Goal: Submit feedback/report problem

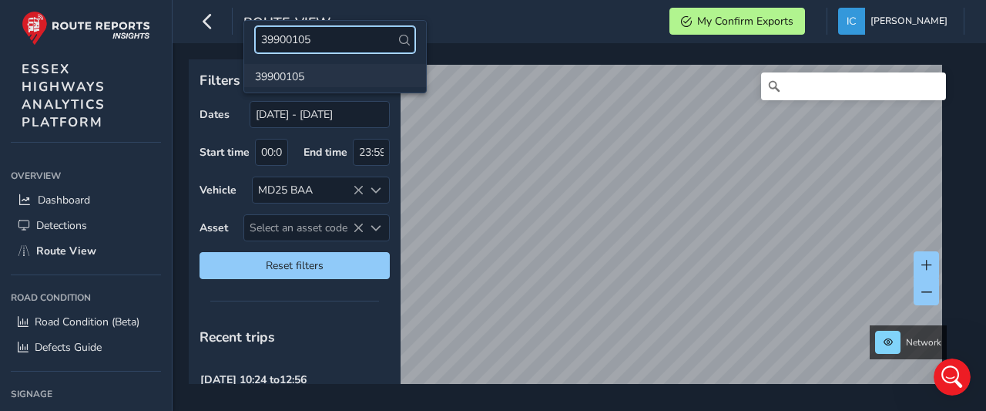
type input "39900105"
click at [288, 74] on li "39900105" at bounding box center [335, 75] width 182 height 23
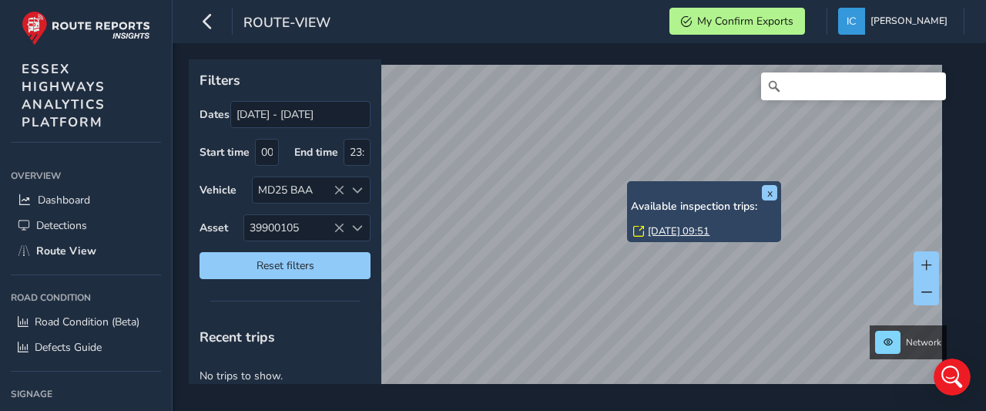
click at [685, 229] on link "[DATE] 09:51" at bounding box center [679, 231] width 62 height 14
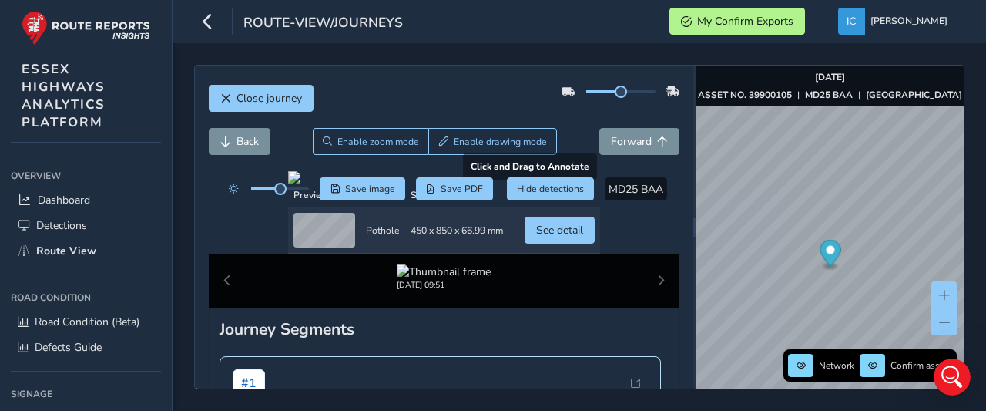
click at [437, 183] on div at bounding box center [444, 177] width 312 height 12
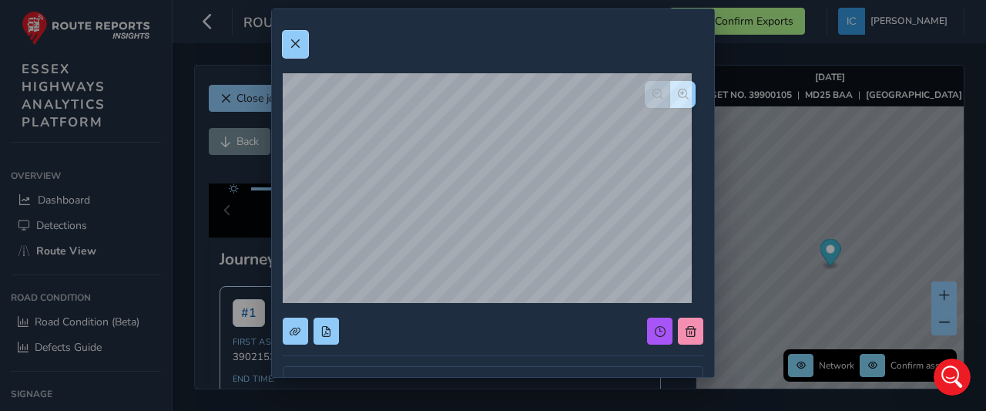
click at [294, 36] on button at bounding box center [295, 44] width 25 height 27
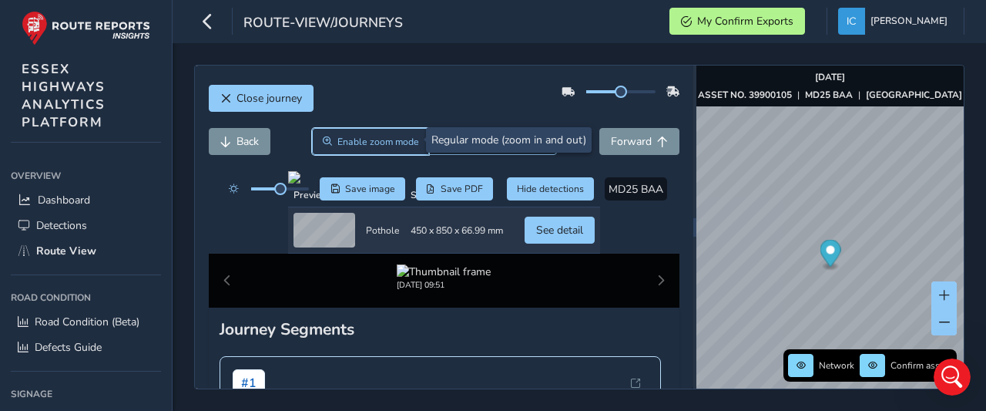
click at [376, 144] on span "Enable zoom mode" at bounding box center [379, 142] width 82 height 12
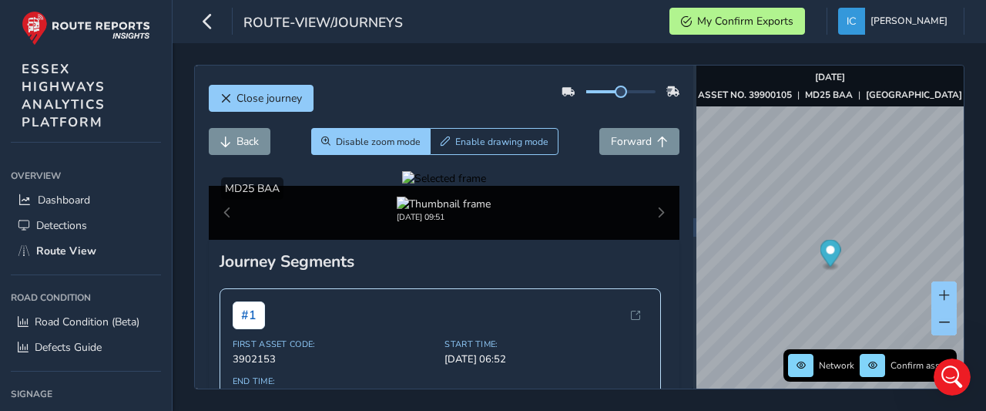
click at [423, 186] on div at bounding box center [444, 178] width 84 height 15
click at [425, 186] on div at bounding box center [444, 178] width 84 height 15
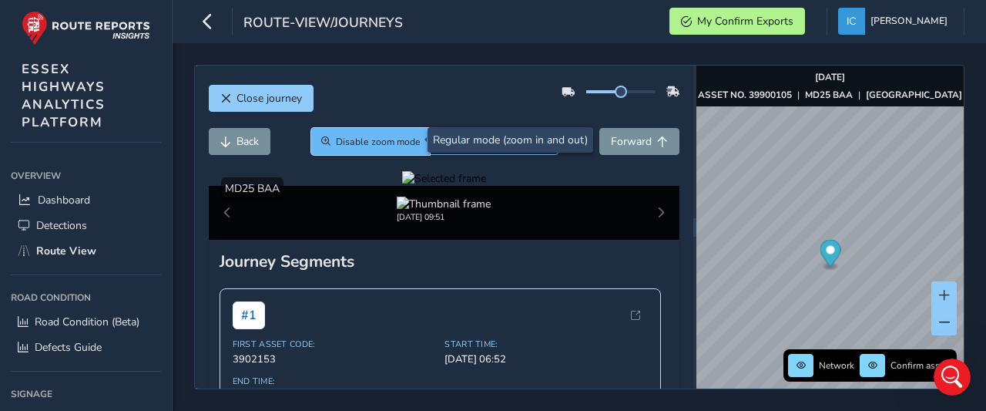
click at [377, 139] on span "Disable zoom mode" at bounding box center [378, 142] width 85 height 12
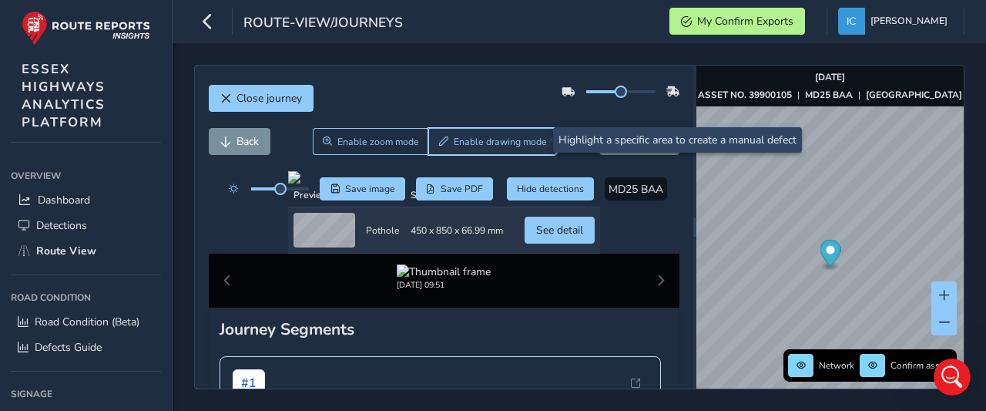
click at [455, 132] on button "Enable drawing mode" at bounding box center [492, 141] width 129 height 27
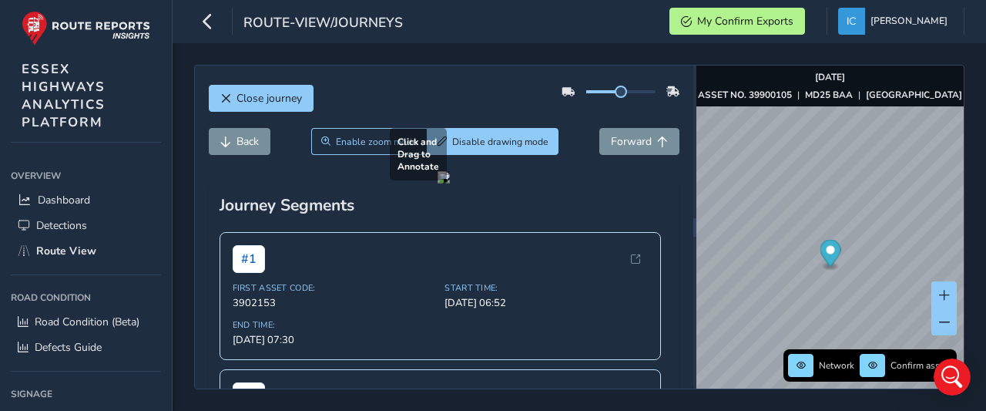
drag, startPoint x: 308, startPoint y: 227, endPoint x: 598, endPoint y: 383, distance: 329.3
click at [450, 183] on div at bounding box center [444, 177] width 12 height 12
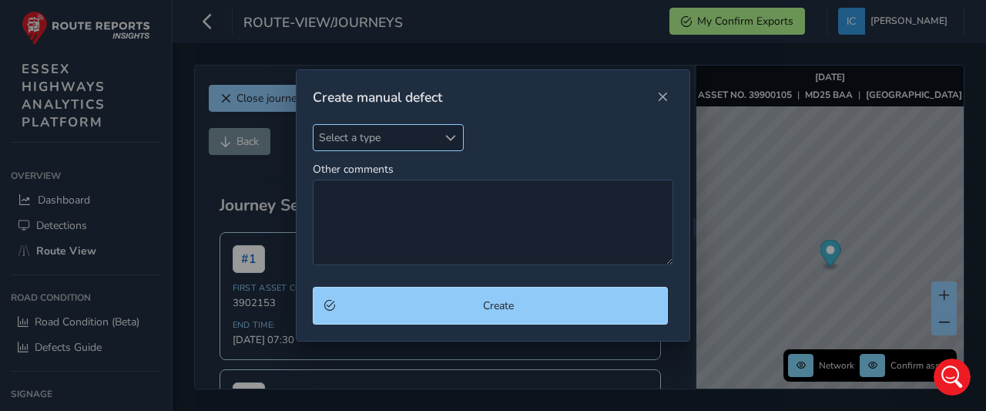
click at [348, 139] on span "Select a type" at bounding box center [376, 137] width 124 height 25
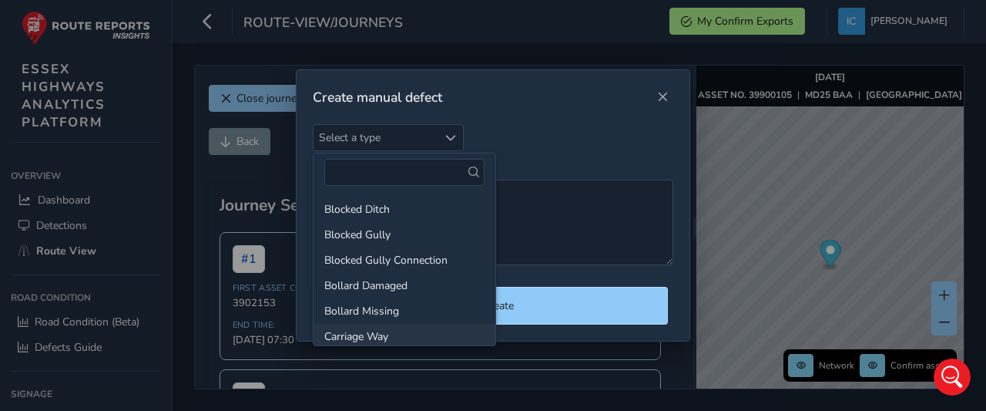
click at [358, 332] on li "Carriage Way" at bounding box center [405, 336] width 182 height 25
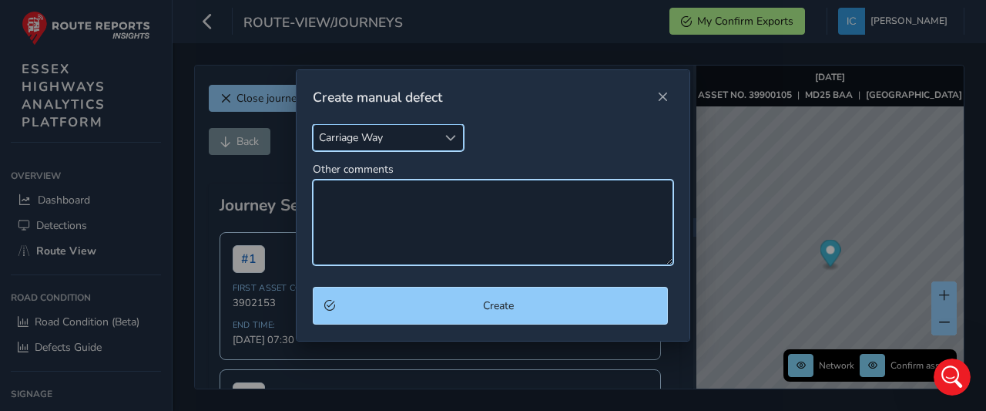
click at [316, 180] on textarea "Other comments" at bounding box center [493, 223] width 361 height 86
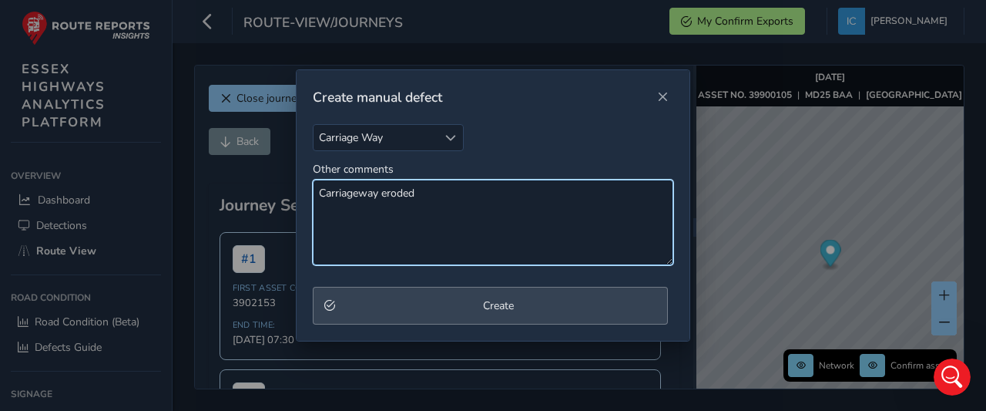
type textarea "Carriageway eroded"
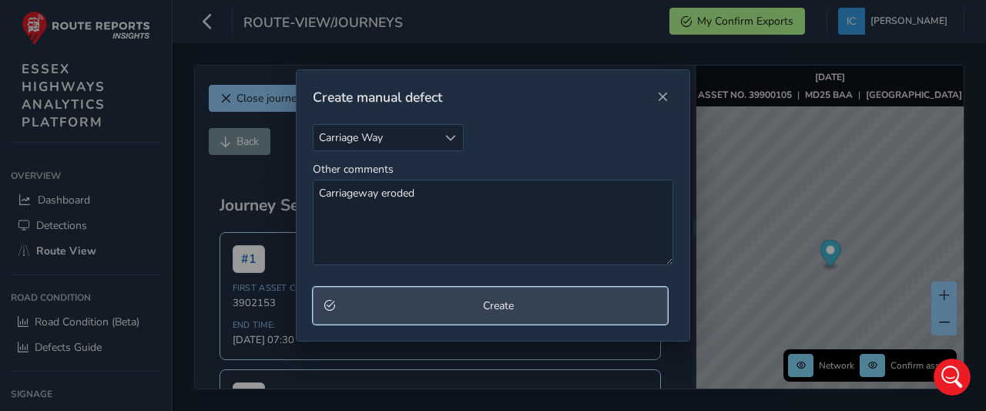
click at [484, 306] on span "Create" at bounding box center [499, 305] width 316 height 15
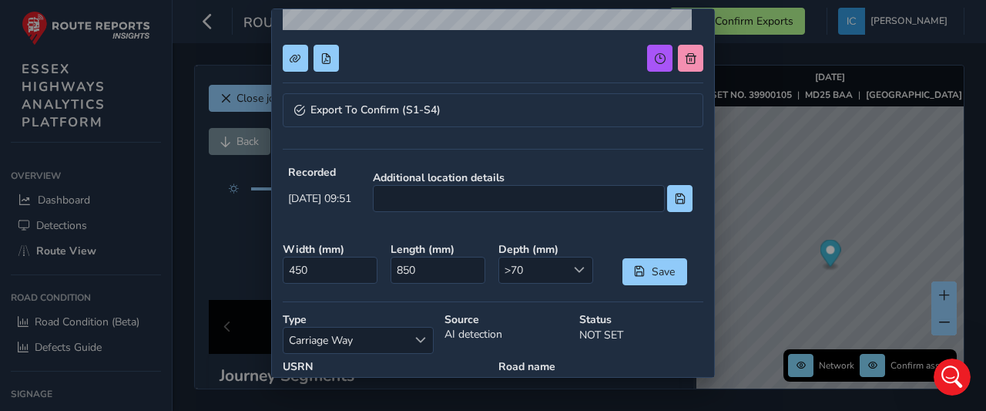
scroll to position [308, 0]
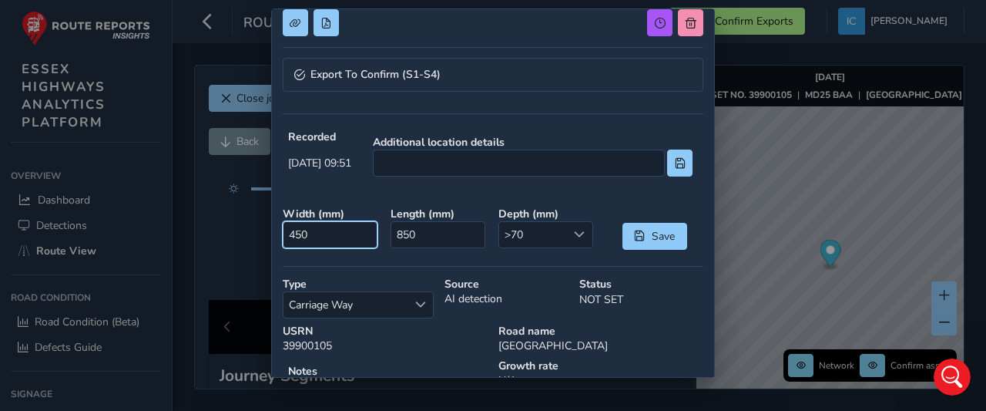
drag, startPoint x: 340, startPoint y: 232, endPoint x: 247, endPoint y: 256, distance: 96.3
click at [250, 255] on div "Export To Confirm (S1-S4) Recorded [DATE] 09:51 Additional location details Wid…" at bounding box center [493, 205] width 986 height 411
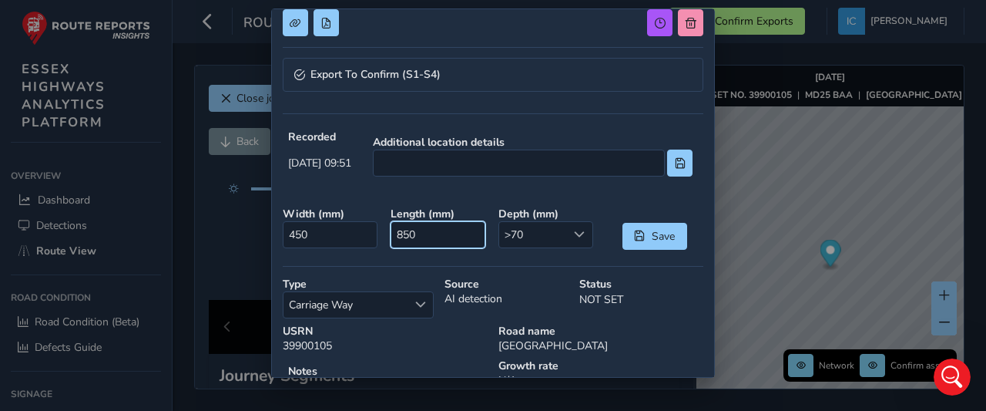
drag, startPoint x: 425, startPoint y: 232, endPoint x: 345, endPoint y: 251, distance: 82.4
click at [347, 251] on div "Export To Confirm (S1-S4) Recorded [DATE] 09:51 Additional location details Wid…" at bounding box center [493, 92] width 421 height 761
type input "2500"
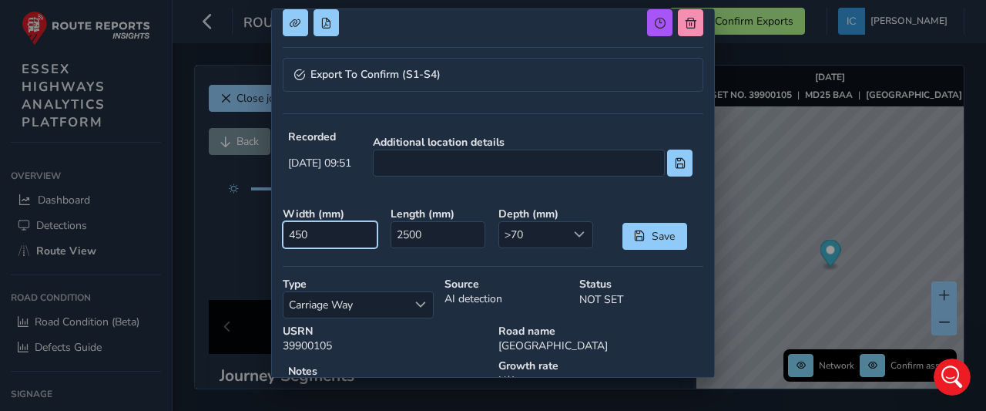
drag, startPoint x: 327, startPoint y: 227, endPoint x: 242, endPoint y: 233, distance: 84.9
click at [243, 233] on div "Export To Confirm (S1-S4) Recorded [DATE] 09:51 Additional location details Wid…" at bounding box center [493, 205] width 986 height 411
click at [420, 265] on div "Export To Confirm (S1-S4) Recorded [DATE] 09:51 Additional location details Wid…" at bounding box center [493, 92] width 421 height 761
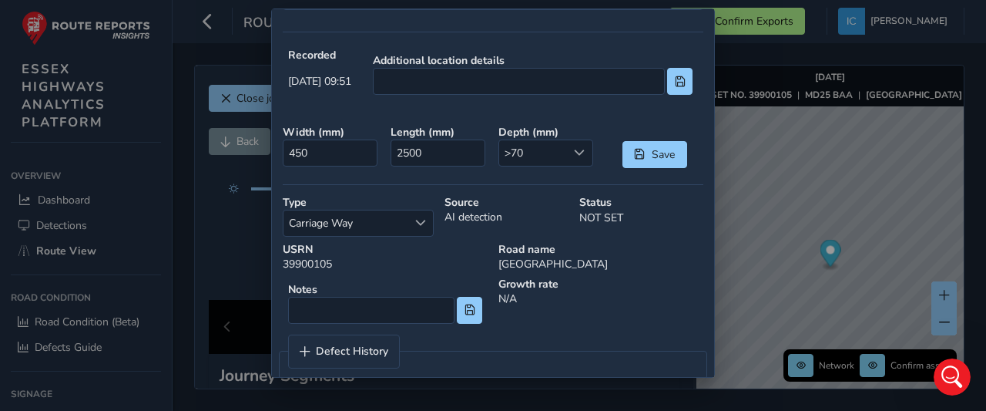
scroll to position [405, 0]
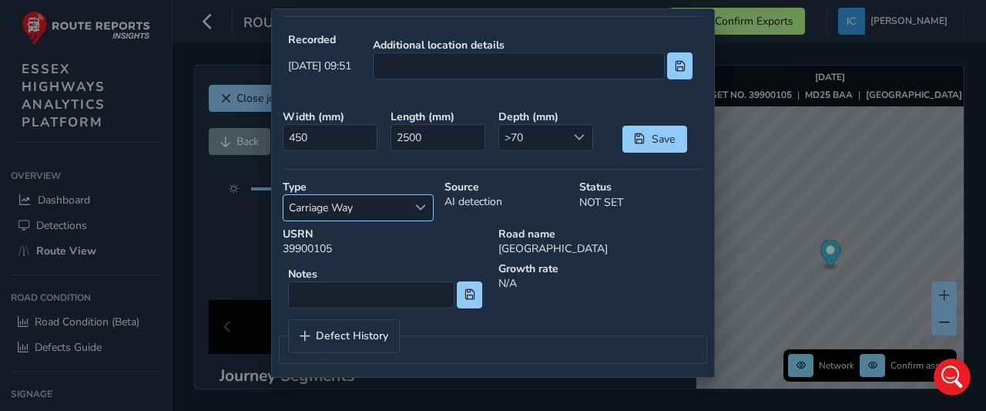
click at [360, 207] on span "Carriage Way" at bounding box center [346, 207] width 124 height 25
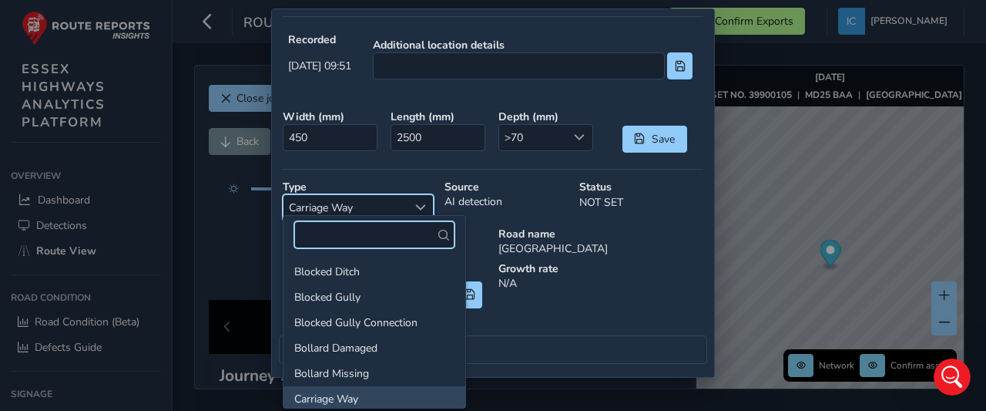
scroll to position [2, 0]
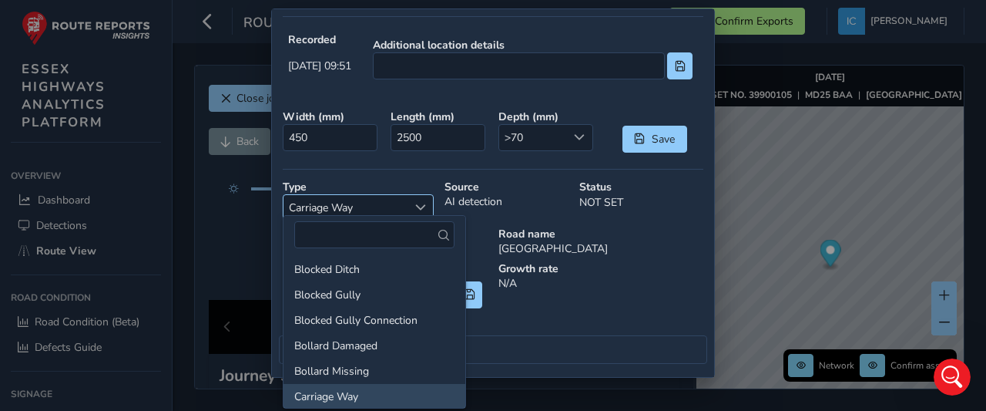
click at [359, 205] on span "Carriage Way" at bounding box center [346, 207] width 124 height 25
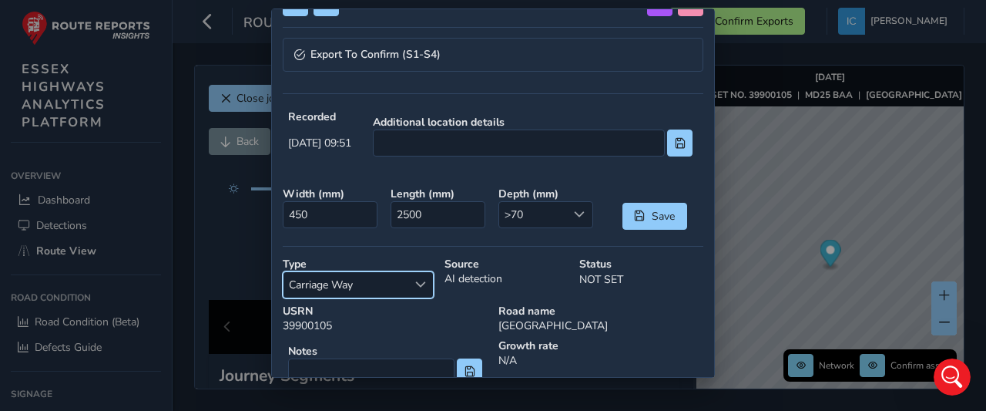
scroll to position [405, 0]
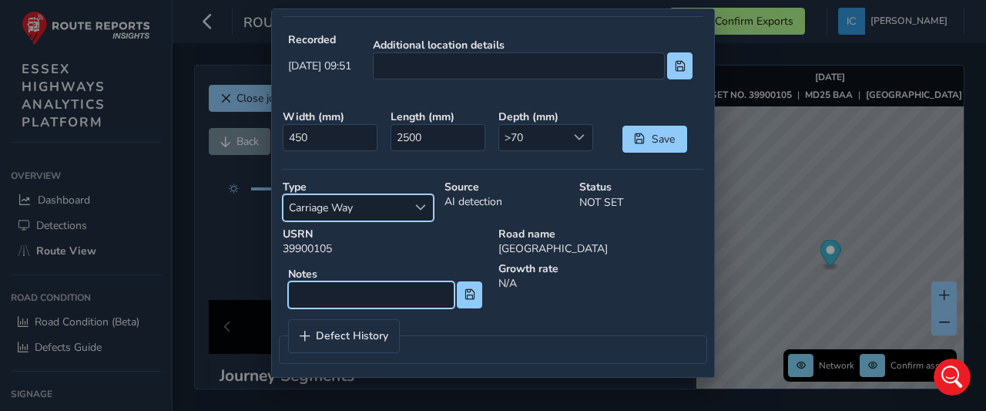
click at [322, 281] on input at bounding box center [371, 294] width 166 height 27
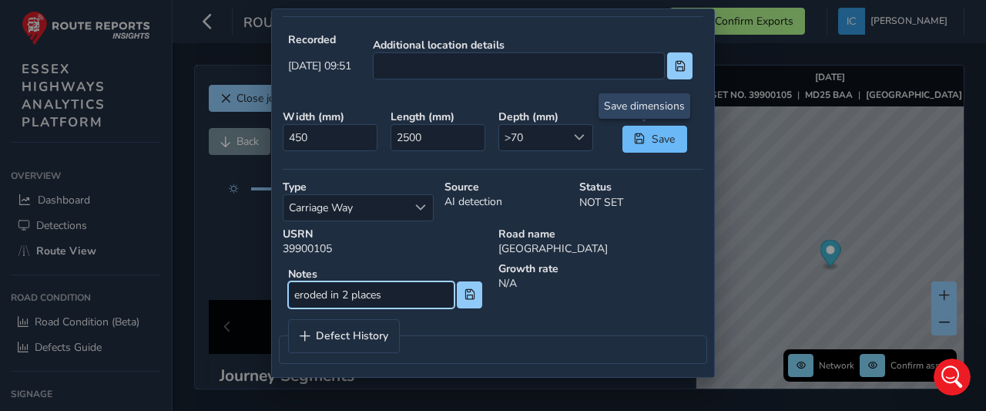
type input "eroded in 2 places"
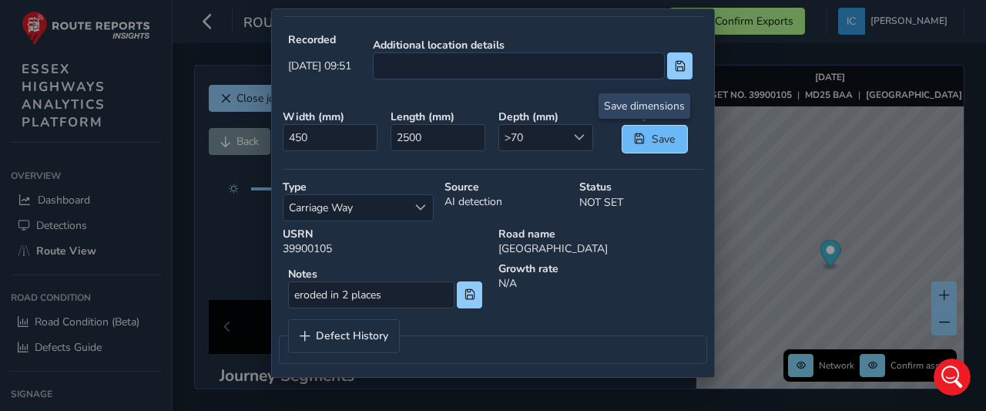
click at [626, 142] on button "Save" at bounding box center [655, 139] width 65 height 27
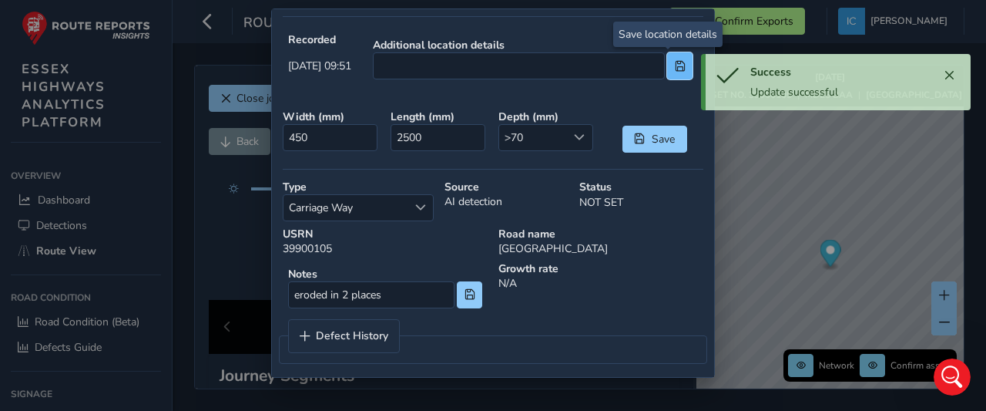
click at [675, 58] on button at bounding box center [679, 65] width 25 height 27
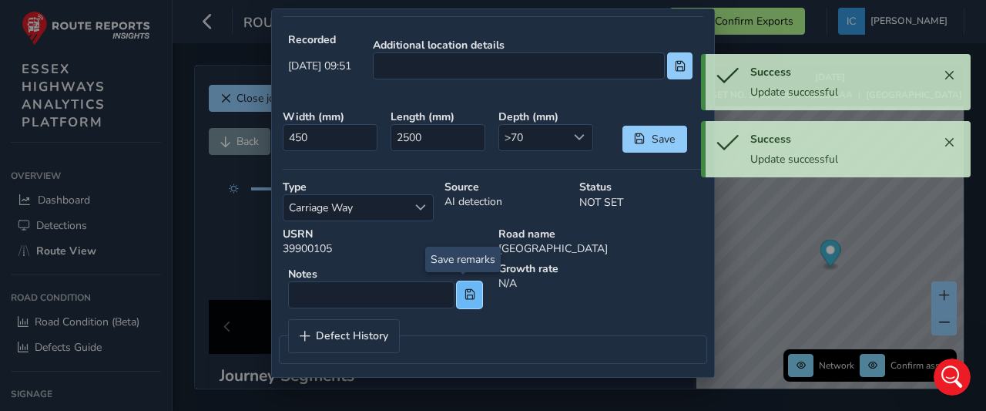
click at [465, 292] on span at bounding box center [470, 294] width 11 height 11
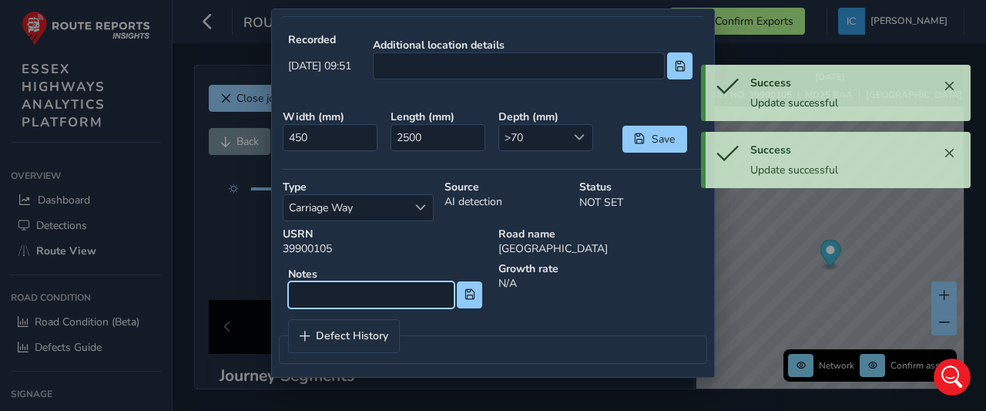
click at [322, 297] on input at bounding box center [371, 294] width 166 height 27
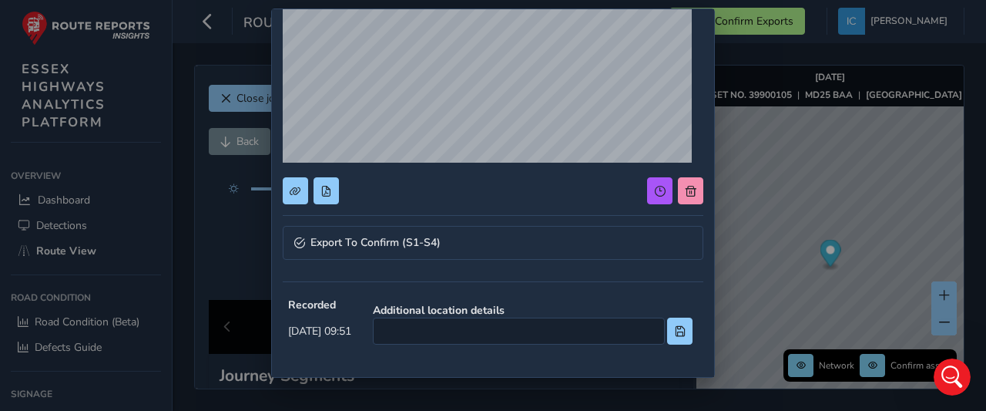
scroll to position [154, 0]
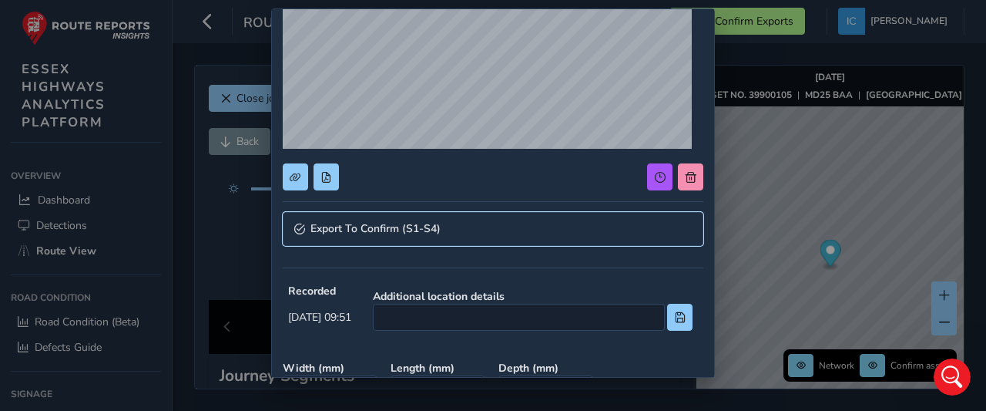
click at [382, 223] on span "Export To Confirm (S1-S4)" at bounding box center [376, 228] width 130 height 11
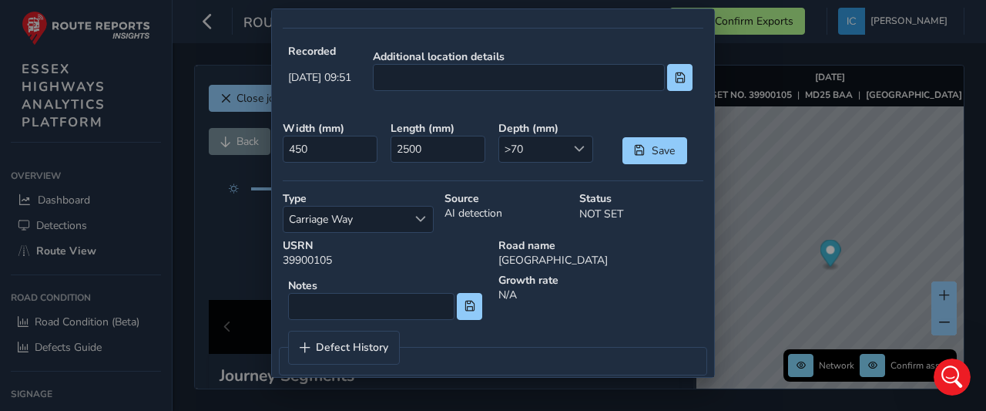
scroll to position [658, 0]
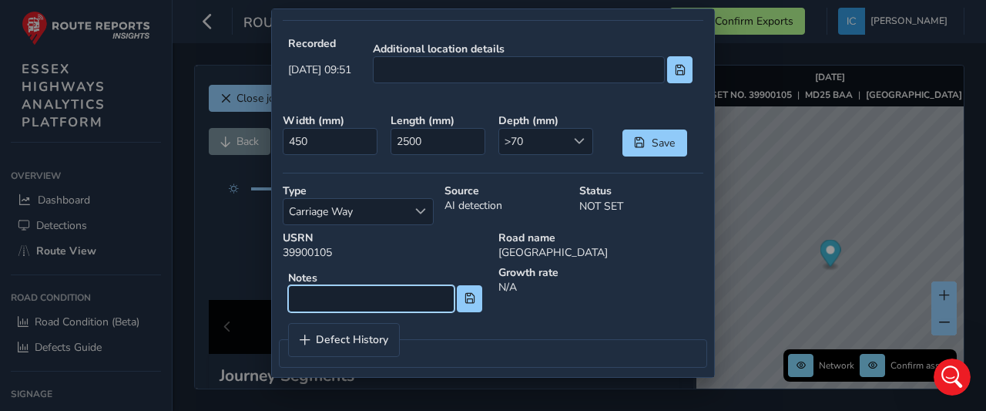
click at [303, 286] on input at bounding box center [371, 298] width 166 height 27
type input "cw eroded in 2 places"
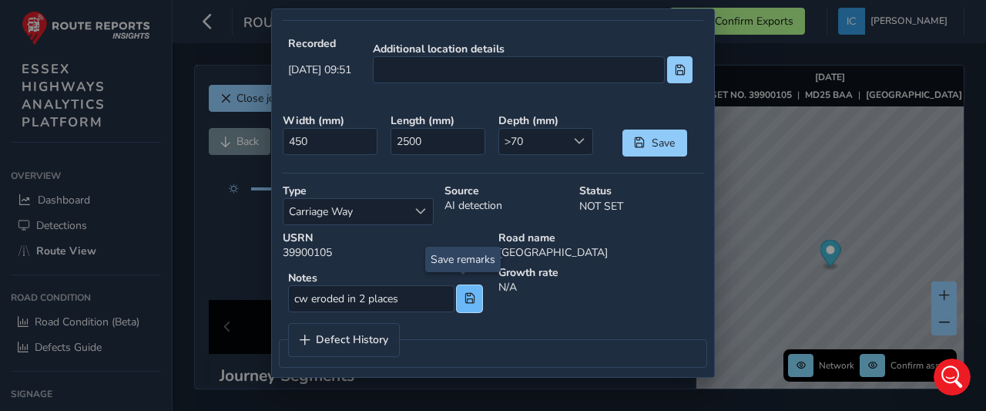
click at [462, 298] on button at bounding box center [469, 298] width 25 height 27
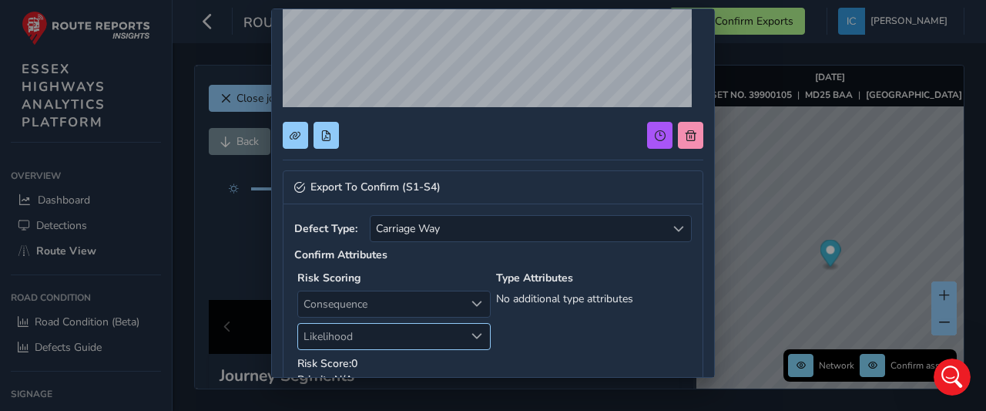
scroll to position [273, 0]
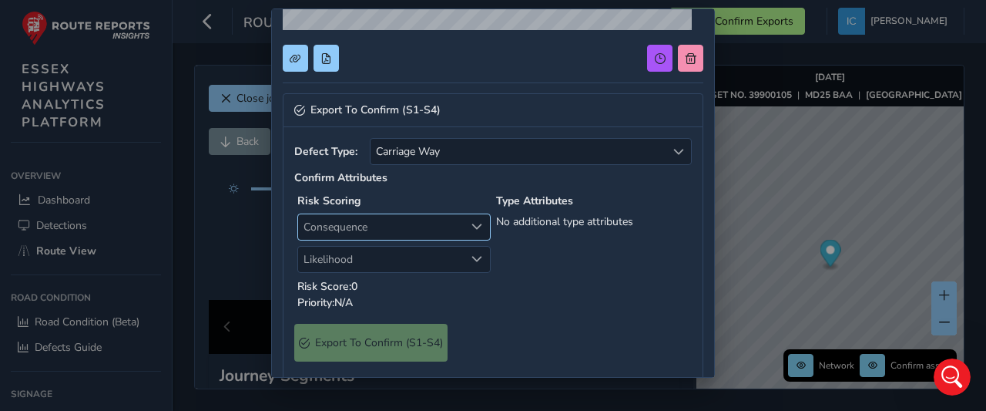
click at [345, 220] on span "Consequence" at bounding box center [381, 226] width 166 height 25
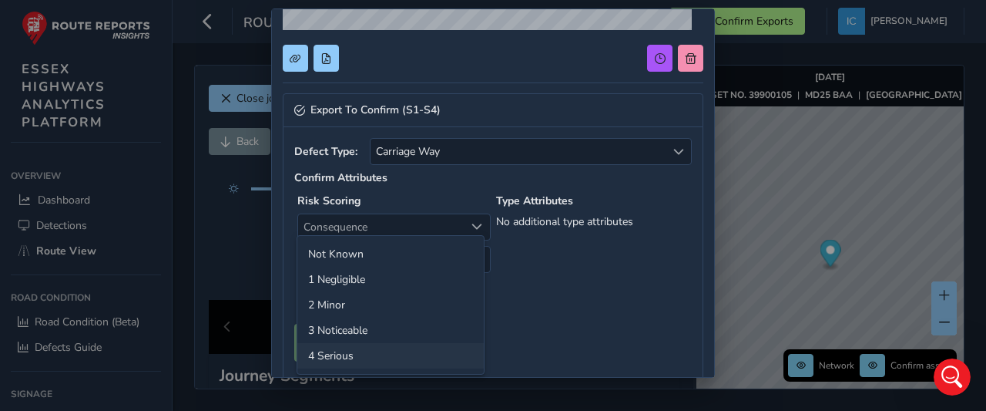
click at [337, 351] on li "4 Serious" at bounding box center [390, 355] width 186 height 25
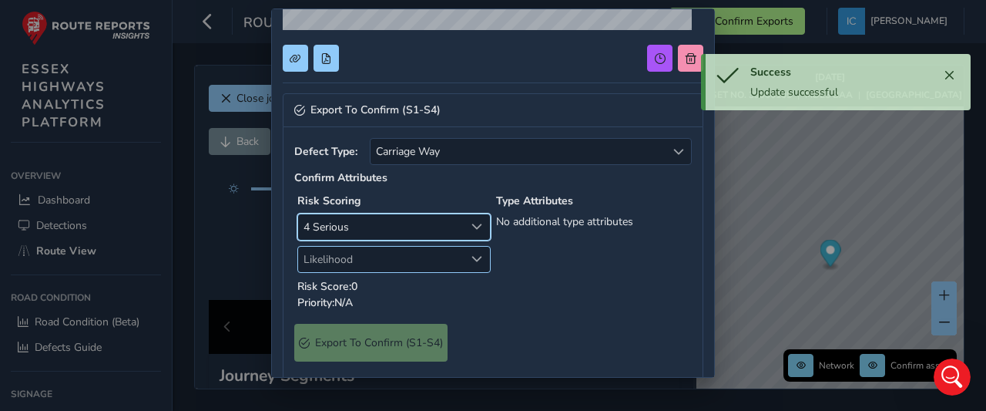
click at [327, 262] on span "Likelihood" at bounding box center [381, 259] width 166 height 25
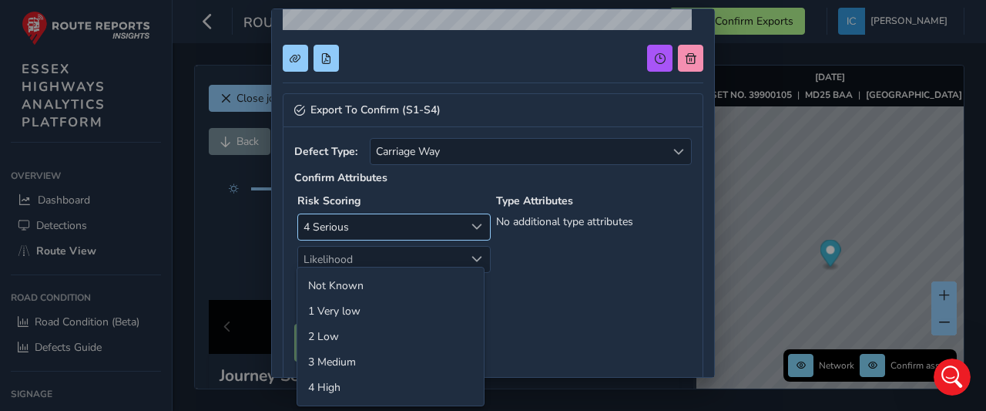
click at [328, 217] on span "4 Serious" at bounding box center [381, 226] width 166 height 25
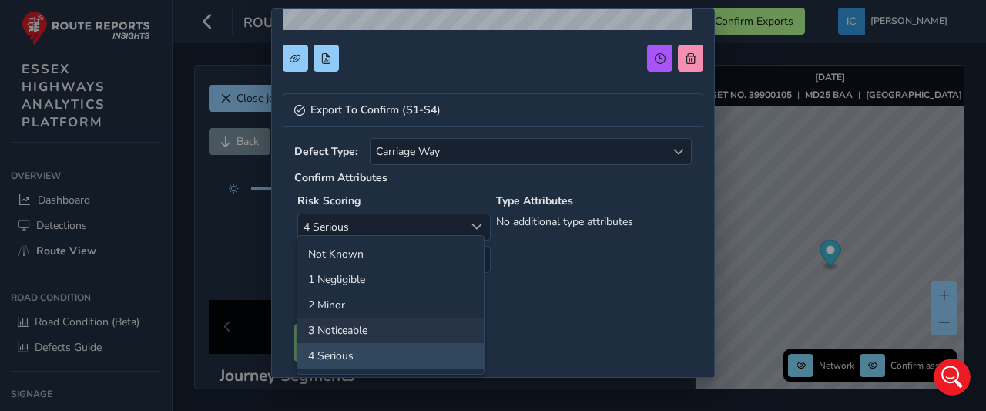
click at [331, 329] on li "3 Noticeable" at bounding box center [390, 329] width 186 height 25
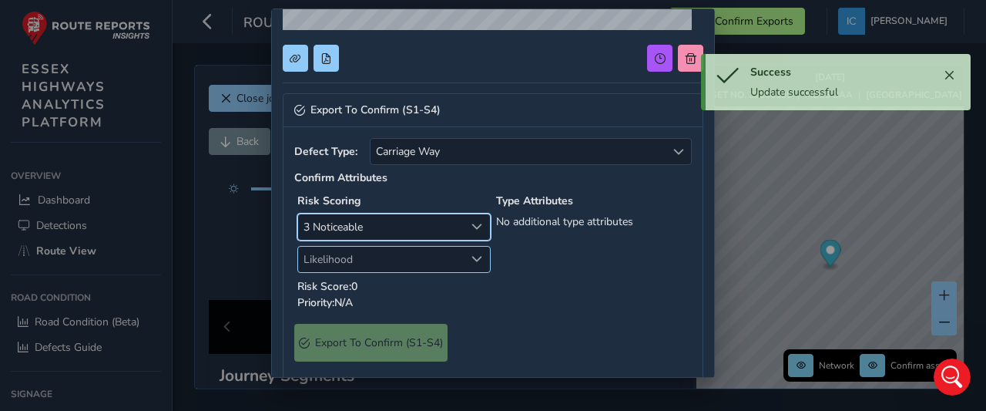
click at [327, 252] on span "Likelihood" at bounding box center [381, 259] width 166 height 25
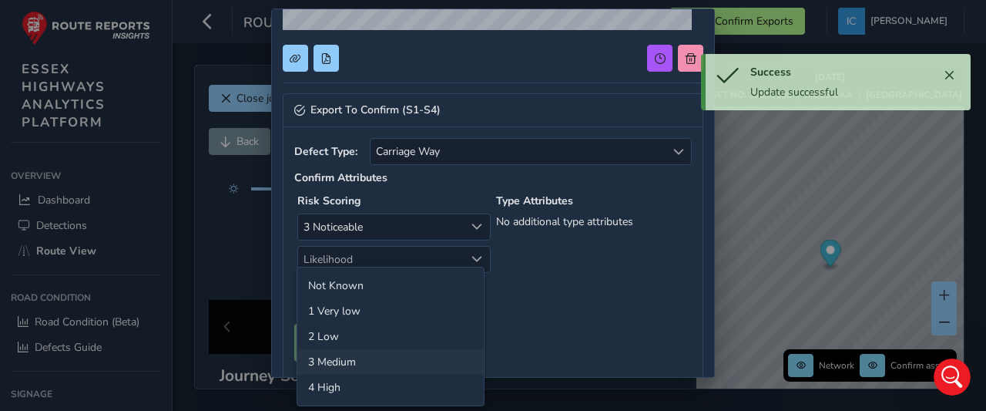
click at [335, 361] on li "3 Medium" at bounding box center [390, 361] width 186 height 25
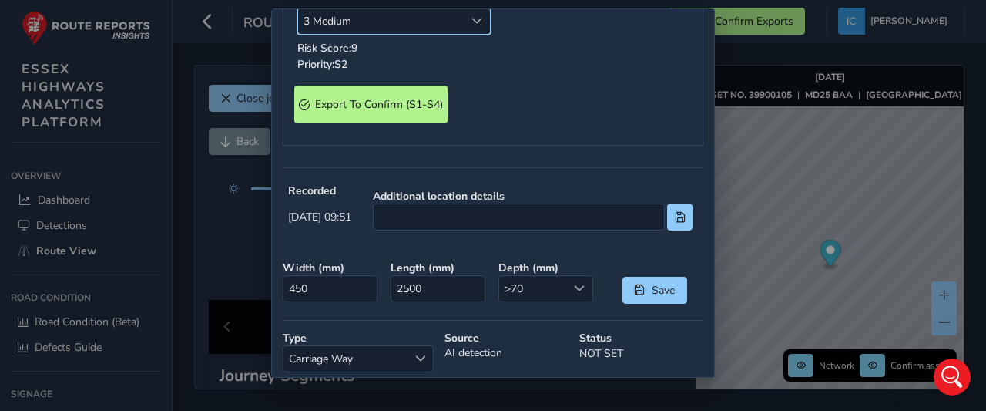
scroll to position [504, 0]
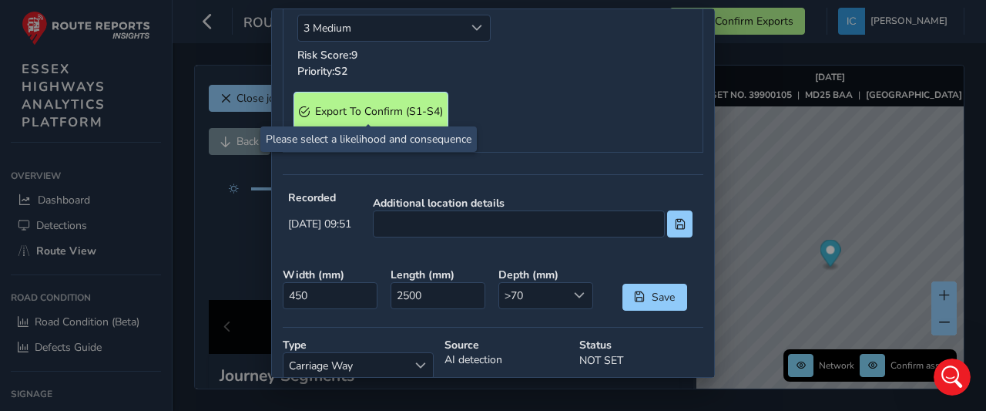
click at [401, 113] on S4\) "Export To Confirm (S1-S4)" at bounding box center [370, 111] width 153 height 38
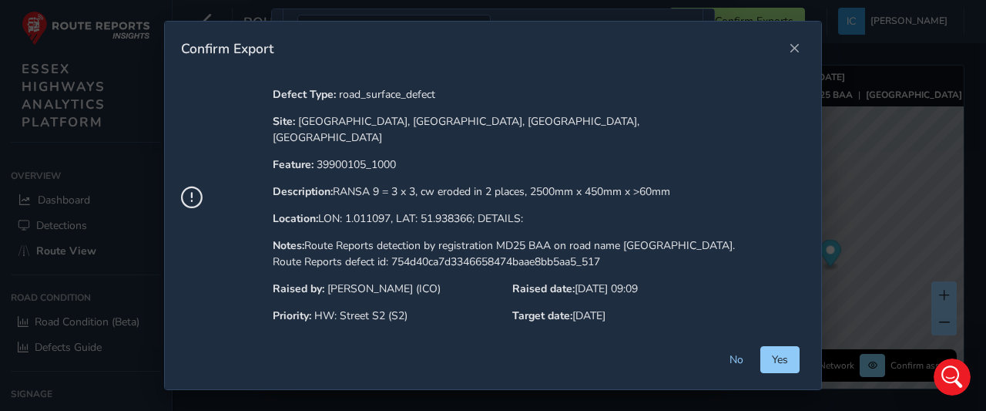
scroll to position [3, 0]
click at [744, 361] on span "No" at bounding box center [737, 359] width 14 height 15
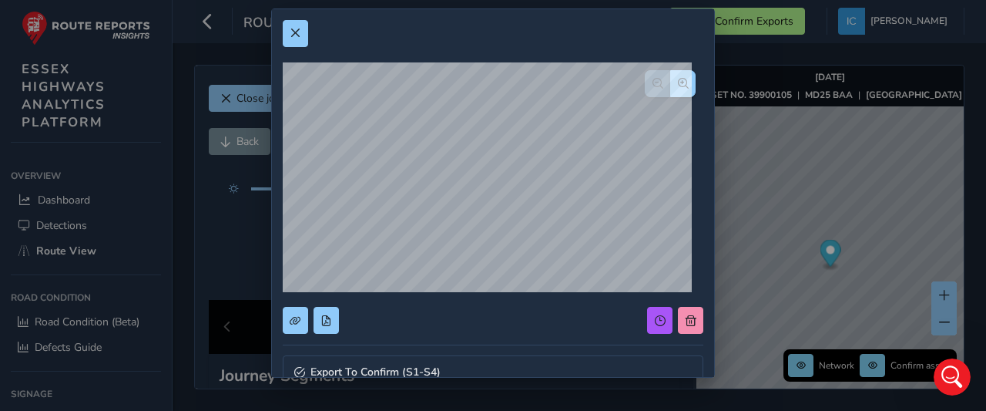
scroll to position [0, 0]
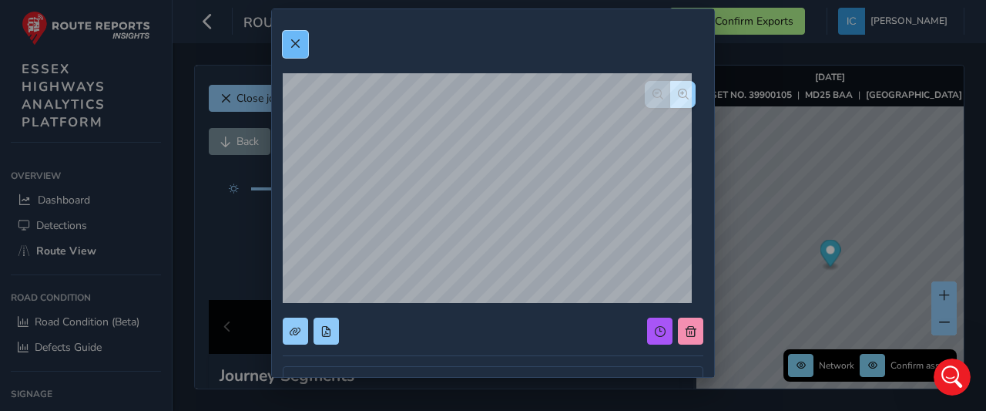
click at [294, 47] on span at bounding box center [295, 44] width 11 height 11
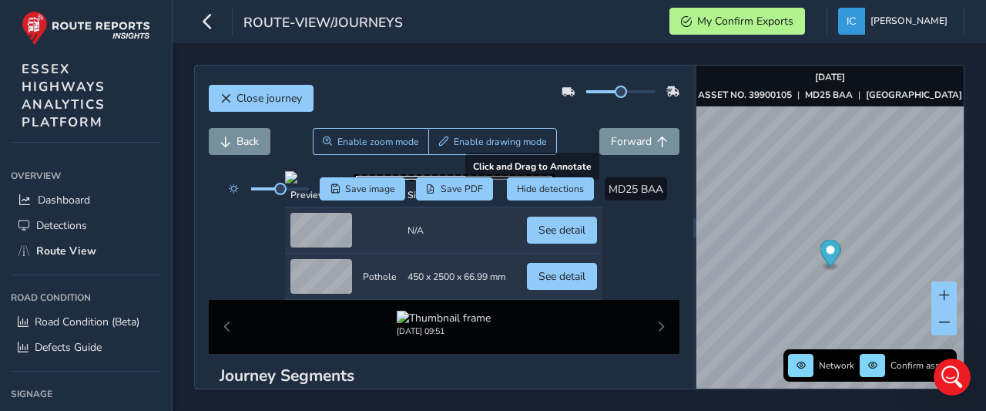
click at [436, 183] on div at bounding box center [443, 177] width 317 height 12
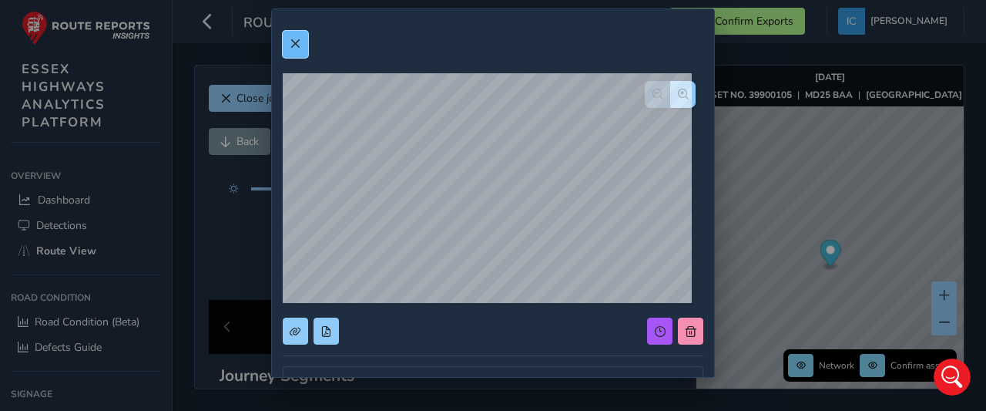
click at [299, 41] on span at bounding box center [295, 44] width 11 height 11
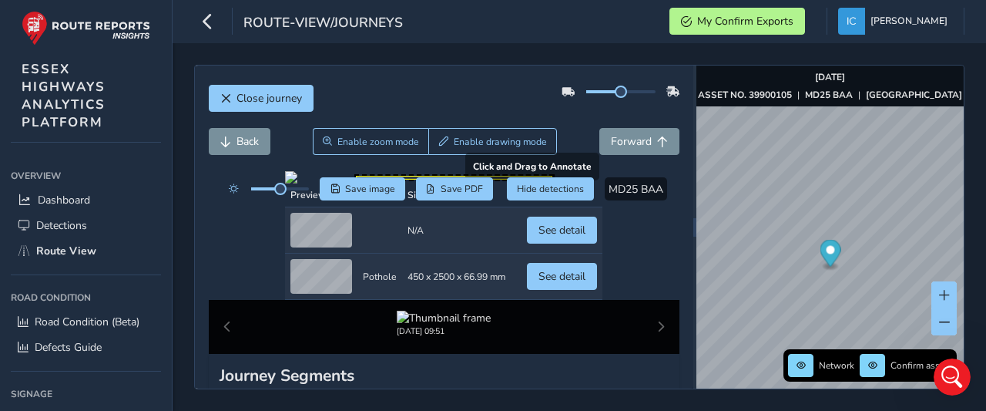
click at [352, 183] on div at bounding box center [443, 177] width 317 height 12
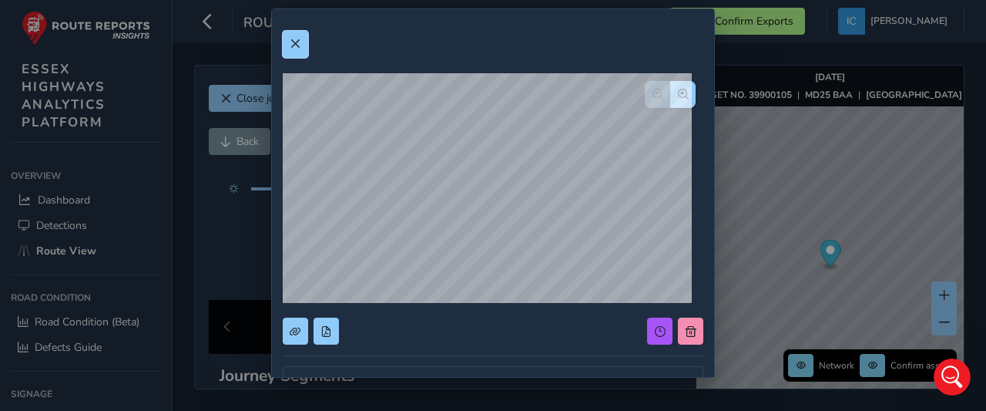
drag, startPoint x: 295, startPoint y: 42, endPoint x: 301, endPoint y: 61, distance: 19.5
click at [295, 43] on span at bounding box center [295, 44] width 11 height 11
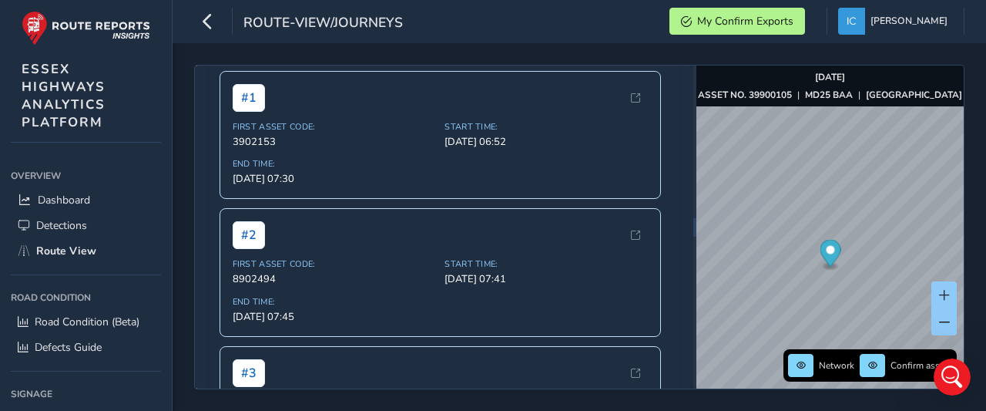
scroll to position [308, 0]
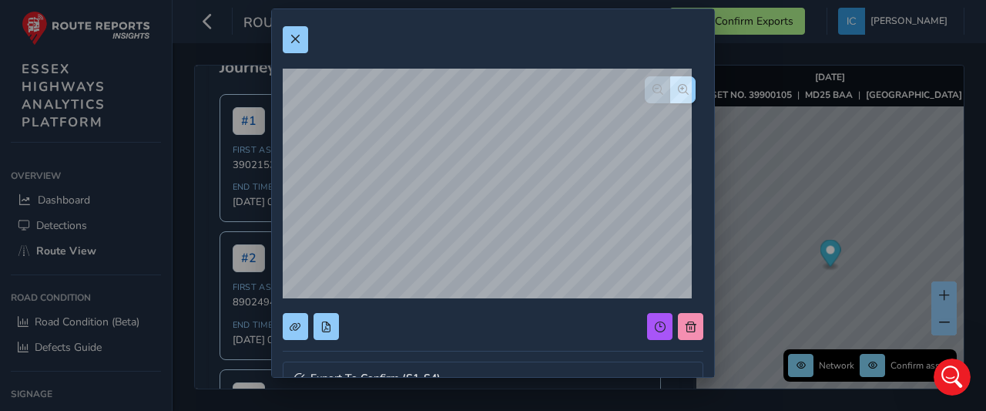
scroll to position [0, 0]
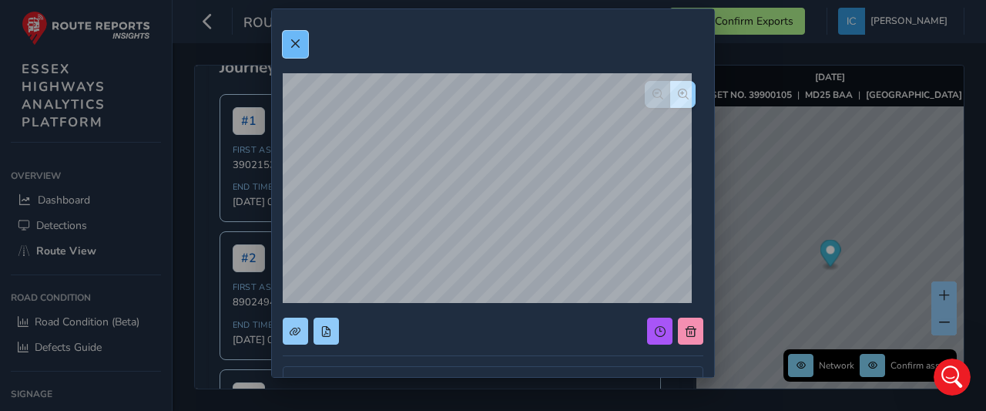
click at [291, 45] on span at bounding box center [295, 44] width 11 height 11
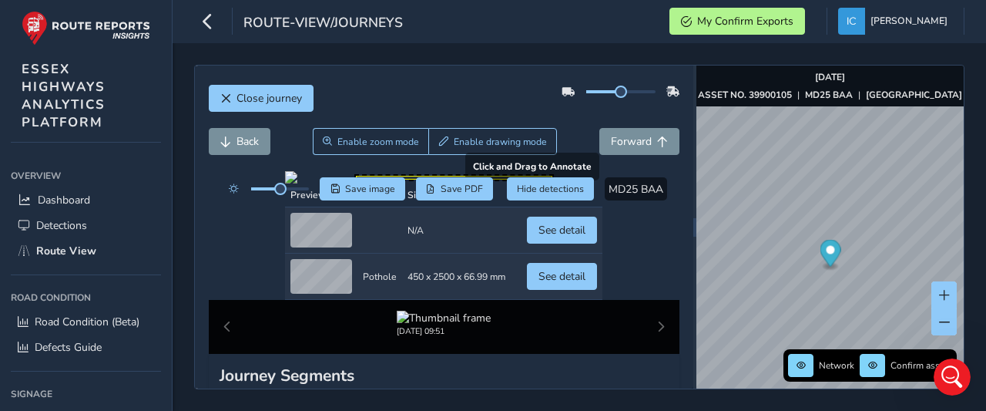
click at [399, 183] on div at bounding box center [443, 177] width 317 height 12
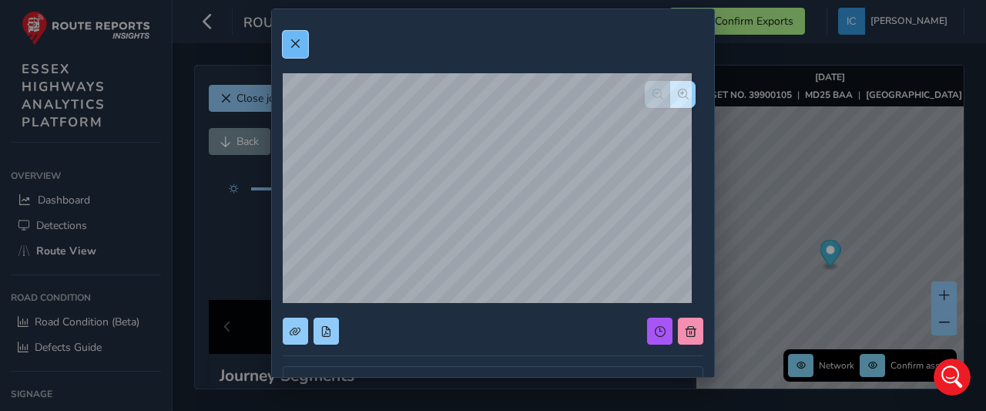
click at [287, 42] on button at bounding box center [295, 44] width 25 height 27
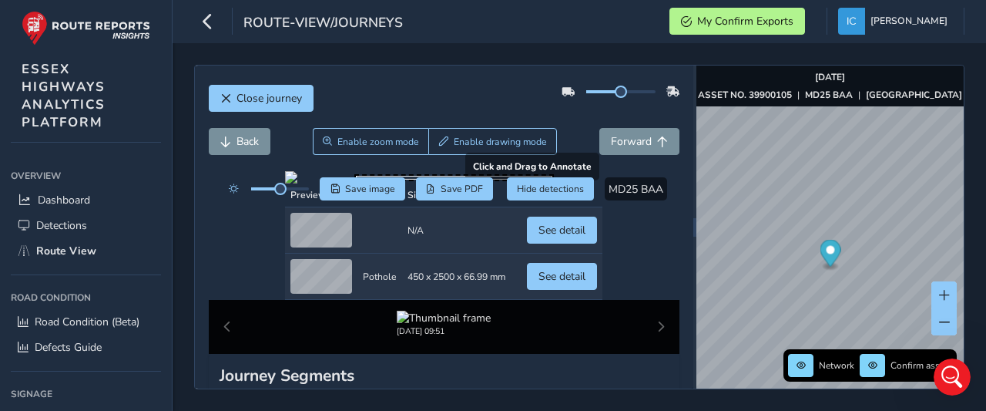
click at [603, 183] on div at bounding box center [443, 177] width 317 height 12
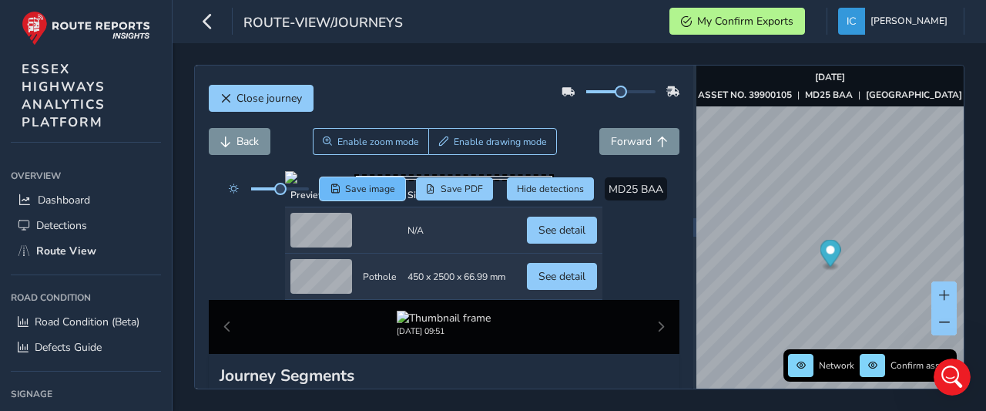
click at [365, 186] on span "Save image" at bounding box center [370, 189] width 50 height 12
click at [836, 366] on div "Network Confirm assets [DATE] ASSET NO. 39900105 | MD25 BAA | [GEOGRAPHIC_DATA]" at bounding box center [830, 226] width 267 height 323
